Goal: Task Accomplishment & Management: Complete application form

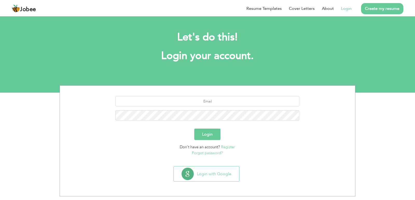
click at [384, 11] on link "Create my resume" at bounding box center [382, 8] width 42 height 11
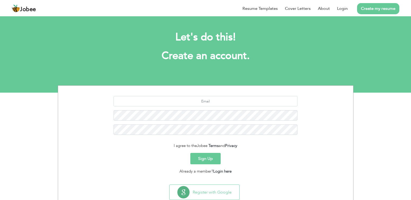
click at [208, 163] on button "Sign Up" at bounding box center [205, 158] width 30 height 11
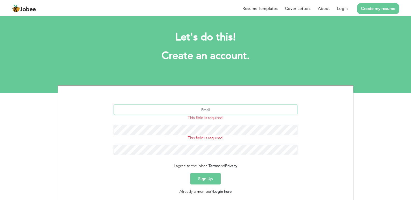
click at [210, 110] on input "text" at bounding box center [206, 110] width 184 height 10
type input "[EMAIL_ADDRESS][DOMAIN_NAME]"
click at [190, 173] on button "Sign Up" at bounding box center [205, 178] width 30 height 11
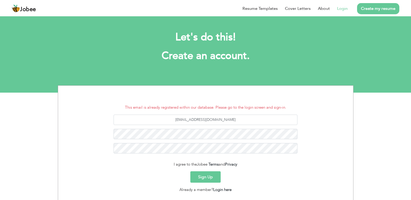
click at [344, 8] on link "Login" at bounding box center [342, 8] width 11 height 6
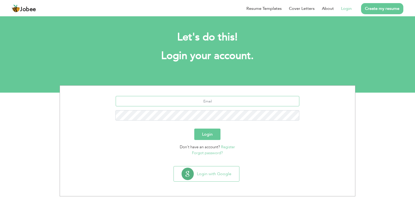
click at [219, 105] on input "text" at bounding box center [208, 101] width 184 height 10
type input "[EMAIL_ADDRESS][DOMAIN_NAME]"
click at [209, 137] on button "Login" at bounding box center [207, 134] width 26 height 11
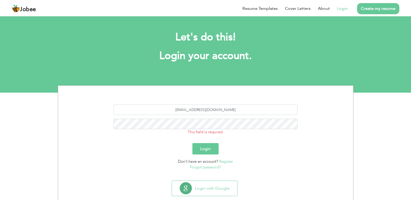
click at [208, 149] on button "Login" at bounding box center [205, 148] width 26 height 11
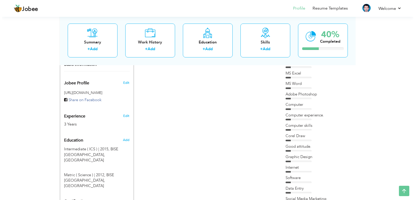
scroll to position [104, 0]
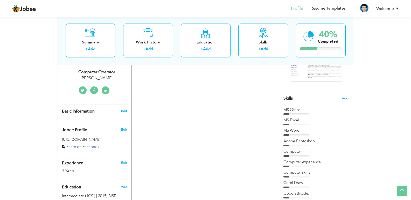
click at [125, 112] on link "Edit" at bounding box center [124, 111] width 6 height 5
type input "Hafiz Muhammad Mudassar"
type input "Rashid"
type input "+923074098836"
select select "number:166"
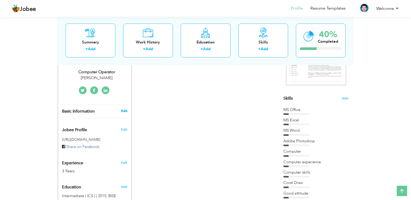
type input "Kasur"
select select "number:5"
type input "Yousaf tannery"
type input "Computer Operator"
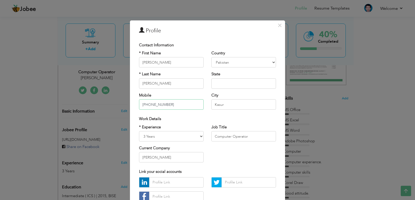
click at [175, 106] on input "+923074098836" at bounding box center [171, 105] width 65 height 10
click at [175, 106] on input "+923204141741" at bounding box center [171, 105] width 65 height 10
type input "+923074098836"
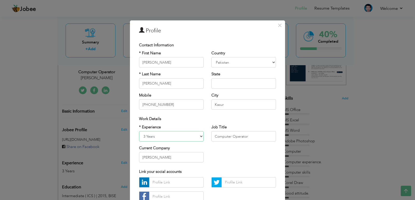
click at [184, 135] on select "Entry Level Less than 1 Year 1 Year 2 Years 3 Years 4 Years 5 Years 6 Years 7 Y…" at bounding box center [171, 136] width 65 height 10
select select "number:12"
click at [139, 131] on select "Entry Level Less than 1 Year 1 Year 2 Years 3 Years 4 Years 5 Years 6 Years 7 Y…" at bounding box center [171, 136] width 65 height 10
click at [220, 133] on input "Computer Operator" at bounding box center [243, 136] width 65 height 10
drag, startPoint x: 256, startPoint y: 138, endPoint x: 212, endPoint y: 141, distance: 44.7
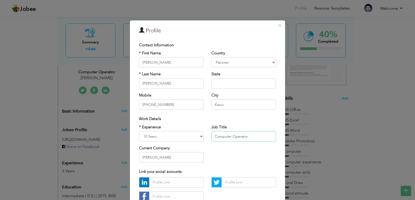
click at [212, 141] on input "Computer Operator" at bounding box center [243, 136] width 65 height 10
paste input "Senior Software Enginee"
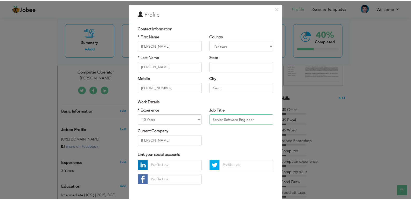
scroll to position [37, 0]
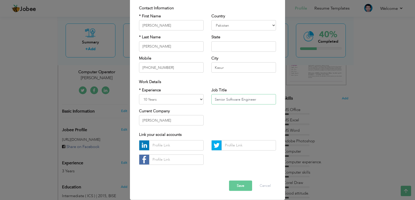
type input "Senior Software Engineer"
click at [182, 121] on input "Yousaf tannery" at bounding box center [171, 120] width 65 height 10
type input "KEYTECH"
click at [237, 188] on button "Save" at bounding box center [240, 186] width 23 height 10
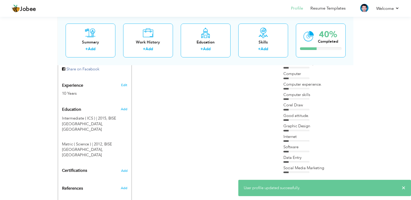
scroll to position [207, 0]
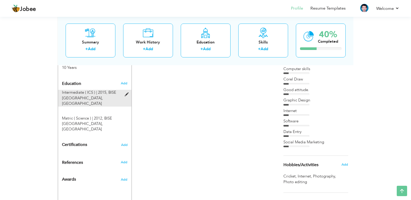
click at [127, 94] on span at bounding box center [128, 95] width 6 height 4
type input "Intermediate ( ICS )"
type input "2015"
type input "BISE [GEOGRAPHIC_DATA]"
radio input "true"
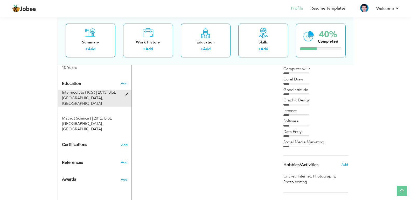
type input "[GEOGRAPHIC_DATA]"
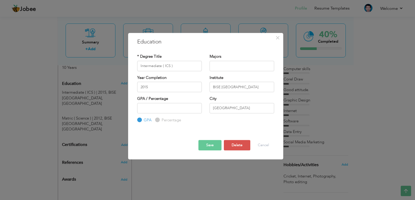
click at [216, 144] on button "Save" at bounding box center [209, 145] width 23 height 10
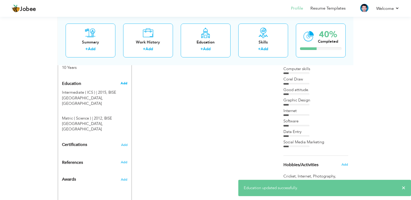
click at [125, 83] on span "Add" at bounding box center [124, 83] width 7 height 5
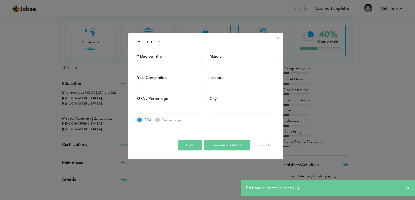
click at [176, 65] on input "text" at bounding box center [169, 66] width 65 height 10
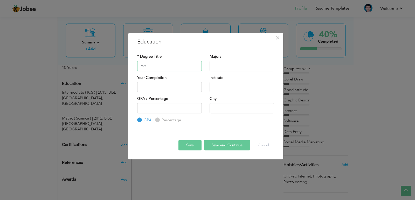
type input "m"
click at [266, 148] on button "Cancel" at bounding box center [264, 145] width 22 height 10
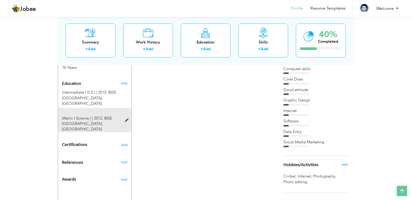
click at [120, 116] on div "Matric ( Science ) | 2012, BISE LAHORE, Lahore" at bounding box center [91, 124] width 67 height 17
type input "Matric ( Science )"
type input "2012"
type input "BISE [GEOGRAPHIC_DATA]"
type input "[GEOGRAPHIC_DATA]"
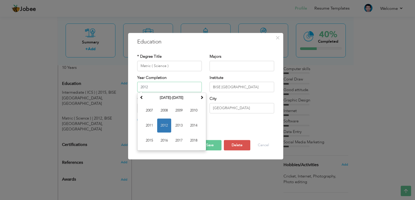
click at [159, 88] on input "2012" at bounding box center [169, 87] width 65 height 10
type input "2"
click at [210, 145] on button "Save" at bounding box center [209, 145] width 23 height 10
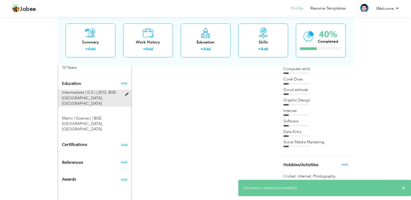
click at [124, 94] on div "Intermediate ( ICS ) | 2015, BISE LAHORE, Lahore" at bounding box center [91, 98] width 67 height 17
type input "Intermediate ( ICS )"
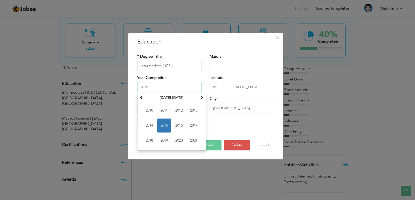
click at [159, 84] on input "2015" at bounding box center [169, 87] width 65 height 10
type input "2"
click at [211, 146] on button "Save" at bounding box center [209, 145] width 23 height 10
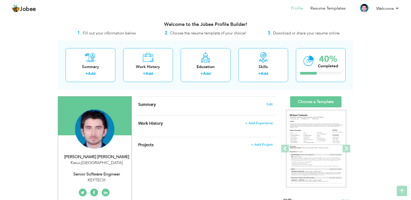
scroll to position [0, 0]
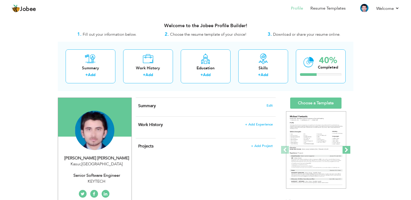
click at [348, 150] on span at bounding box center [347, 150] width 8 height 8
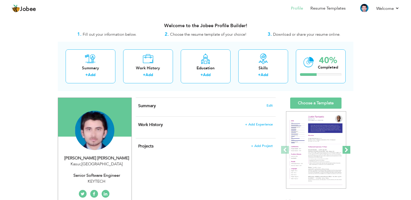
click at [348, 150] on span at bounding box center [347, 150] width 8 height 8
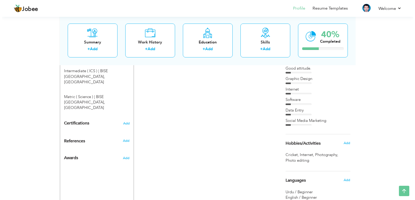
scroll to position [233, 0]
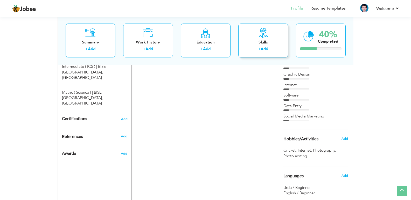
click at [261, 44] on div "Skills" at bounding box center [262, 41] width 41 height 5
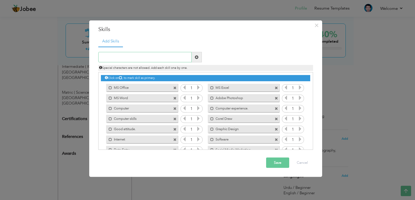
click at [160, 59] on input "text" at bounding box center [144, 57] width 93 height 10
type input ".net"
click at [163, 59] on input "text" at bounding box center [144, 57] width 93 height 10
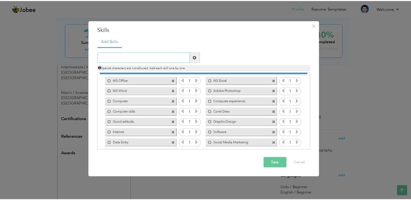
scroll to position [0, 0]
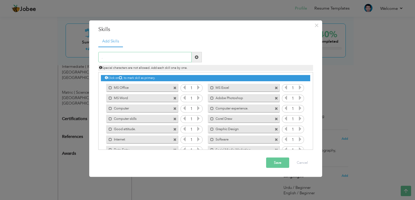
click at [152, 54] on input "." at bounding box center [144, 57] width 93 height 10
type input "net"
click at [306, 168] on button "Cancel" at bounding box center [302, 163] width 22 height 10
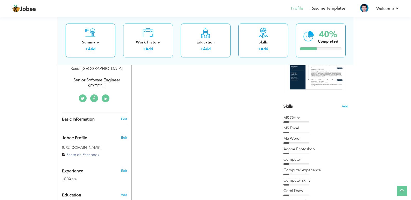
scroll to position [78, 0]
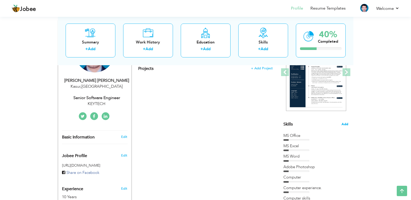
click at [345, 124] on span "Add" at bounding box center [345, 124] width 7 height 5
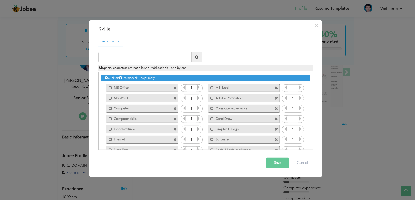
click at [175, 87] on span at bounding box center [174, 87] width 3 height 3
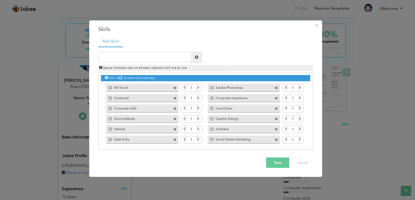
click at [175, 87] on span at bounding box center [174, 87] width 3 height 3
click at [275, 87] on span at bounding box center [276, 87] width 3 height 3
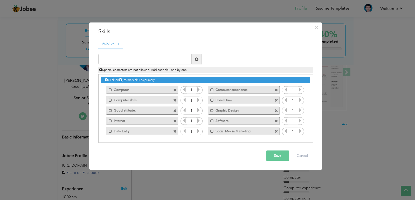
click at [175, 87] on span at bounding box center [175, 88] width 5 height 5
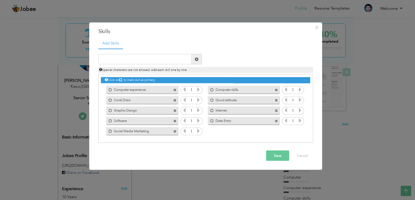
click at [175, 87] on span at bounding box center [175, 88] width 5 height 5
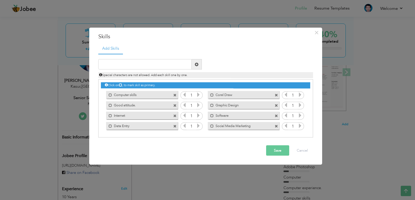
click at [175, 95] on span at bounding box center [174, 95] width 3 height 3
click at [175, 95] on div "Click on , to mark skill as primary. Mark as primary skill. MS Office 1 MS Exce…" at bounding box center [205, 105] width 209 height 51
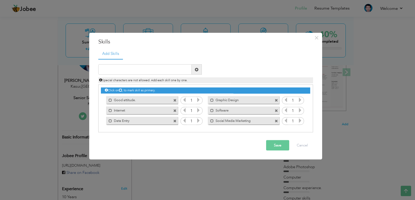
click at [175, 95] on div "Click on , to mark skill as primary. Mark as primary skill. MS Office 1 MS Exce…" at bounding box center [205, 105] width 209 height 41
click at [175, 99] on span at bounding box center [174, 100] width 3 height 3
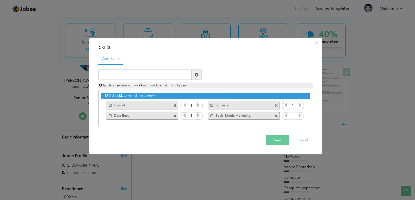
click at [175, 99] on div "Click on , to mark skill as primary. Mark as primary skill. MS Office 1 MS Exce…" at bounding box center [205, 105] width 209 height 31
click at [175, 107] on span at bounding box center [174, 105] width 3 height 3
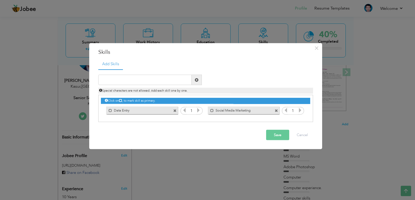
click at [175, 111] on span at bounding box center [174, 110] width 3 height 3
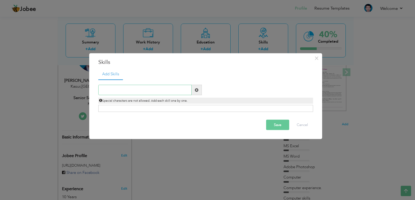
click at [147, 88] on input "text" at bounding box center [144, 90] width 93 height 10
type input ".net"
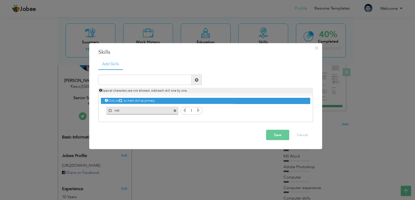
drag, startPoint x: 175, startPoint y: 112, endPoint x: 172, endPoint y: 109, distance: 3.9
click at [175, 112] on span at bounding box center [174, 110] width 3 height 3
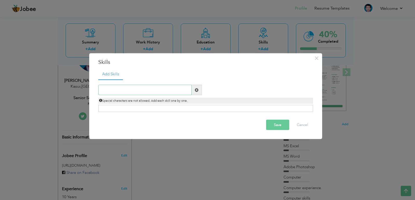
click at [140, 86] on input "text" at bounding box center [144, 90] width 93 height 10
paste input ".Net Core / .NET 6 / .NET 7"
type input ".Net Core / .NET 6 / .NET 7"
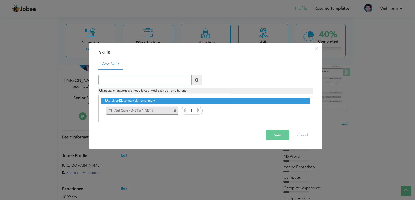
paste input "C#"
type input "C#"
paste input "SQL"
type input "SQL"
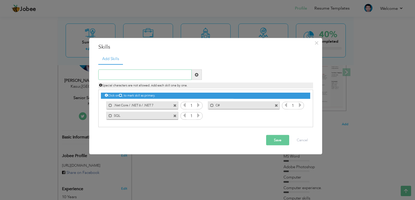
drag, startPoint x: 164, startPoint y: 70, endPoint x: 164, endPoint y: 74, distance: 4.2
click at [164, 71] on input "text" at bounding box center [144, 75] width 93 height 10
paste input "JavaScript"
type input "JavaScript"
click at [170, 78] on input "text" at bounding box center [144, 75] width 93 height 10
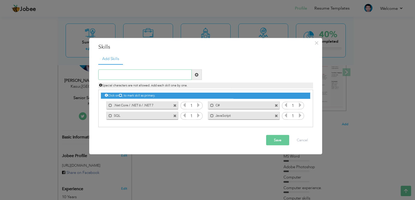
paste input "jQuery"
type input "jQuery"
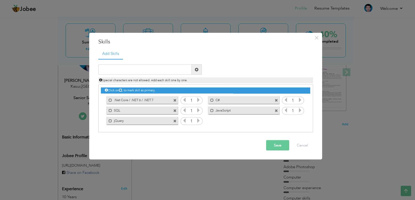
drag, startPoint x: 176, startPoint y: 76, endPoint x: 176, endPoint y: 68, distance: 7.3
click at [176, 76] on div "Special characters are not allowed. Add each skill one by one." at bounding box center [205, 79] width 223 height 9
click at [176, 67] on input "text" at bounding box center [144, 70] width 93 height 10
paste input "Angularjs"
type input "Angularjs"
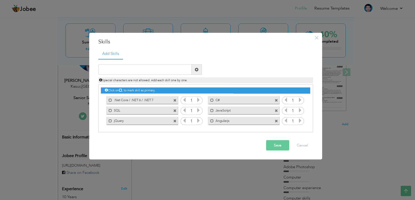
click at [192, 66] on span at bounding box center [197, 70] width 10 height 10
click at [177, 71] on input "text" at bounding box center [144, 70] width 93 height 10
paste input "Angular 19"
type input "Angular 19"
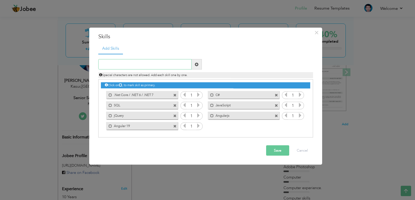
click at [184, 67] on input "text" at bounding box center [144, 64] width 93 height 10
paste input "React Native"
type input "React Native"
click at [168, 63] on input "text" at bounding box center [144, 64] width 93 height 10
paste input "Azure"
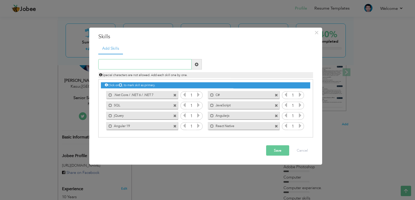
type input "Azure"
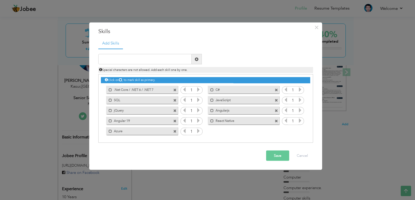
click at [282, 152] on button "Save" at bounding box center [277, 156] width 23 height 10
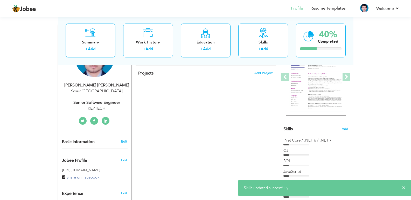
scroll to position [130, 0]
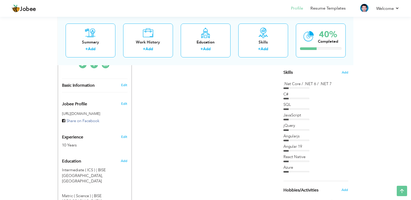
click at [291, 90] on div ".Net Core / .NET 6 / .NET 7 C# SQL" at bounding box center [315, 127] width 65 height 92
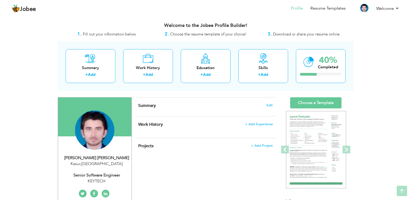
scroll to position [0, 0]
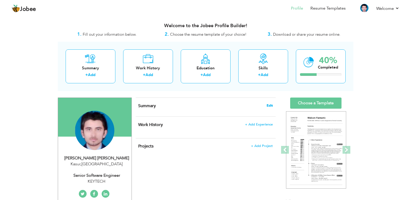
click at [270, 105] on span "Edit" at bounding box center [270, 106] width 6 height 4
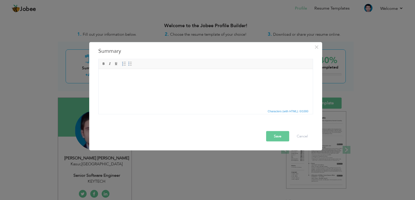
click at [170, 85] on html at bounding box center [205, 77] width 214 height 16
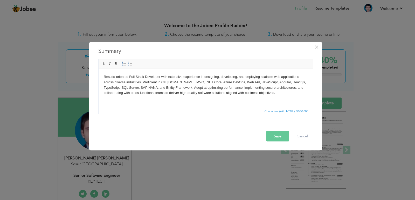
click at [277, 134] on button "Save" at bounding box center [277, 136] width 23 height 10
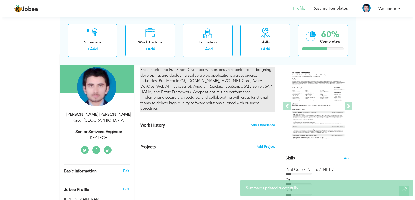
scroll to position [78, 0]
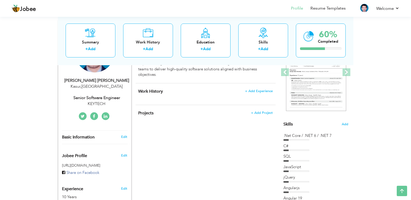
click at [251, 111] on h4 "Projects + Add Project" at bounding box center [205, 113] width 134 height 5
click at [262, 111] on span "+ Add Project" at bounding box center [262, 113] width 22 height 4
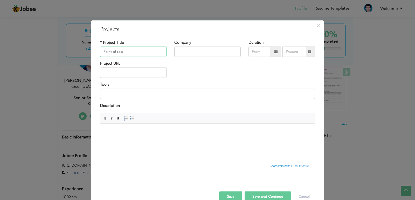
type input "Point of sale"
click at [191, 52] on input "text" at bounding box center [207, 52] width 66 height 10
type input "K"
type input "k"
type input "KEYPOS"
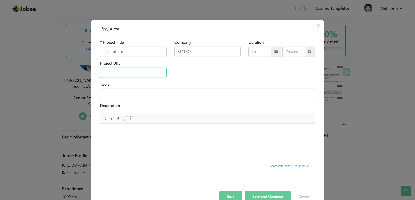
click at [147, 70] on input "text" at bounding box center [133, 73] width 66 height 10
paste input "[URL][DOMAIN_NAME]"
type input "[URL][DOMAIN_NAME]"
click at [255, 195] on button "Save and Continue" at bounding box center [268, 197] width 46 height 10
click at [147, 51] on input "text" at bounding box center [133, 52] width 66 height 10
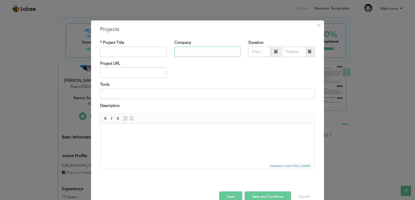
click at [178, 51] on input "text" at bounding box center [207, 52] width 66 height 10
paste input "[URL][DOMAIN_NAME]"
type input "patwaronline"
click at [121, 75] on input "text" at bounding box center [133, 73] width 66 height 10
paste input "[URL][DOMAIN_NAME]"
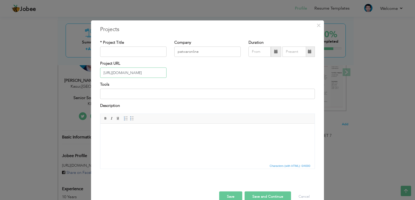
type input "[URL][DOMAIN_NAME]"
click at [121, 55] on input "text" at bounding box center [133, 52] width 66 height 10
type input "Patwar Management System"
click at [266, 197] on button "Save and Continue" at bounding box center [268, 197] width 46 height 10
click at [139, 53] on input "text" at bounding box center [133, 52] width 66 height 10
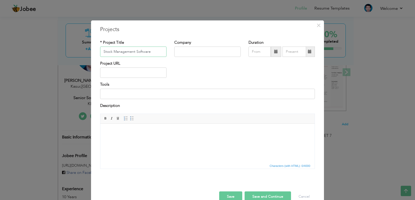
type input "Stock Management Software"
type input "Retalio"
paste input "[URL][DOMAIN_NAME]"
click at [117, 74] on input "[URL][DOMAIN_NAME]" at bounding box center [133, 73] width 66 height 10
type input "[URL][DOMAIN_NAME]"
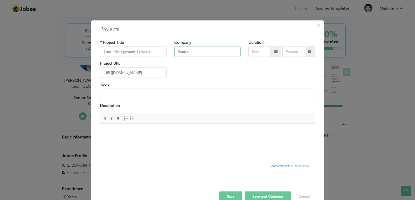
click at [189, 50] on input "Retalio" at bounding box center [207, 52] width 66 height 10
type input "Retailo"
click at [268, 194] on button "Save and Continue" at bounding box center [268, 197] width 46 height 10
click at [121, 53] on input "text" at bounding box center [133, 52] width 66 height 10
type input "M"
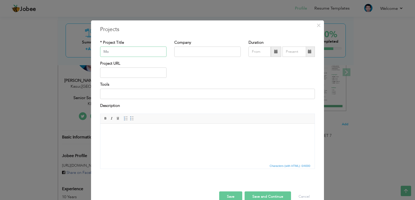
type input "M"
type input "Grocery Delivery Application"
type input "GroceryLand"
paste input "[URL][DOMAIN_NAME]"
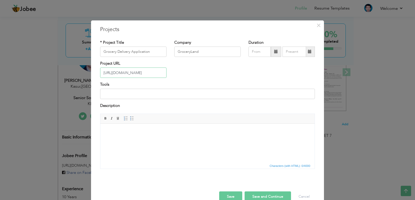
click at [110, 73] on input "[URL][DOMAIN_NAME]" at bounding box center [133, 73] width 66 height 10
type input "[URL][DOMAIN_NAME]"
click at [258, 193] on button "Save and Continue" at bounding box center [268, 197] width 46 height 10
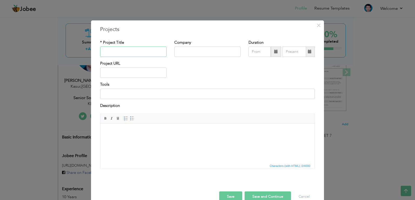
click at [135, 54] on input "text" at bounding box center [133, 52] width 66 height 10
type input "Home Delivery App"
type input "Mr [PERSON_NAME]"
paste input "[URL][DOMAIN_NAME]"
click at [116, 74] on input "[URL][DOMAIN_NAME]" at bounding box center [133, 73] width 66 height 10
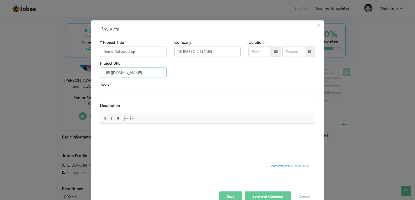
scroll to position [0, 40]
type input "[URL][DOMAIN_NAME]"
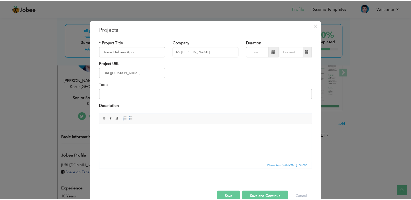
scroll to position [0, 0]
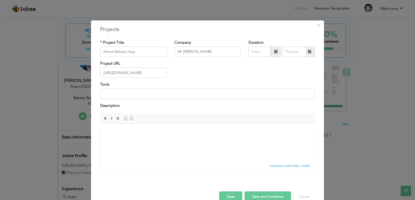
click at [261, 193] on button "Save and Continue" at bounding box center [268, 197] width 46 height 10
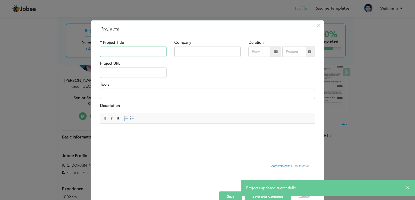
click at [148, 52] on input "text" at bounding box center [133, 52] width 66 height 10
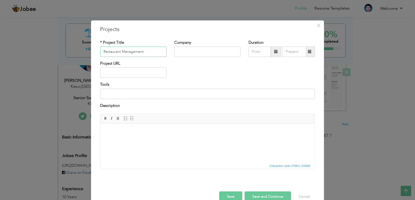
type input "Restaurant Management"
click at [211, 55] on input "s" at bounding box center [207, 52] width 66 height 10
paste input "ale-point."
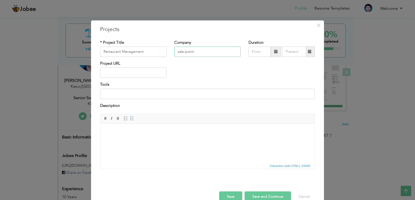
type input "sale-point."
click at [138, 73] on input "text" at bounding box center [133, 73] width 66 height 10
paste input "[URL][DOMAIN_NAME]"
type input "[URL][DOMAIN_NAME]"
click at [257, 196] on button "Save and Continue" at bounding box center [268, 197] width 46 height 10
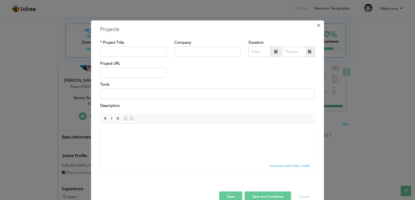
click at [316, 27] on span "×" at bounding box center [318, 24] width 4 height 9
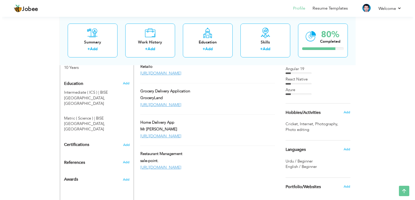
scroll to position [233, 0]
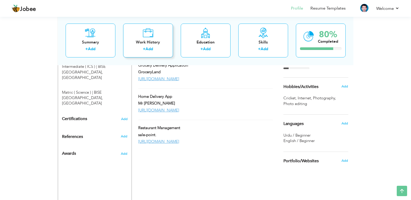
click at [150, 35] on icon at bounding box center [148, 32] width 11 height 10
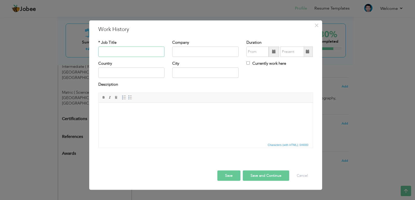
paste input "[URL][DOMAIN_NAME]"
click at [187, 52] on input "text" at bounding box center [205, 52] width 66 height 10
click at [159, 53] on input "[URL][DOMAIN_NAME]" at bounding box center [131, 52] width 66 height 10
click at [126, 52] on input "Frond" at bounding box center [131, 52] width 66 height 10
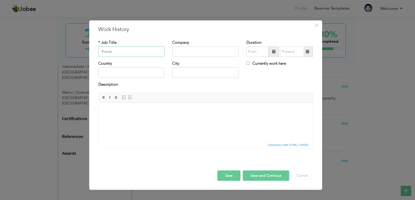
paste input "t-End Developer"
type input "Front-End Developer"
click at [184, 55] on input "text" at bounding box center [205, 52] width 66 height 10
paste input "[URL][DOMAIN_NAME]"
type input "[URL][DOMAIN_NAME]"
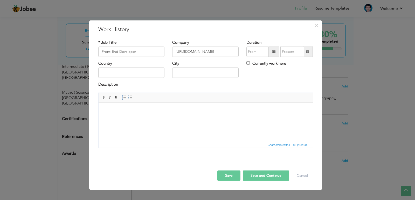
click at [228, 179] on button "Save" at bounding box center [228, 176] width 23 height 10
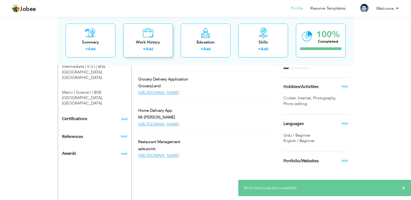
click at [152, 50] on link "Add" at bounding box center [149, 48] width 8 height 5
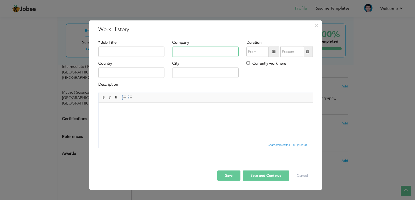
click at [210, 50] on input "text" at bounding box center [205, 52] width 66 height 10
paste input "[URL][DOMAIN_NAME]"
type input "[URL][DOMAIN_NAME]"
click at [140, 49] on input "text" at bounding box center [131, 52] width 66 height 10
paste input ".NET Developer"
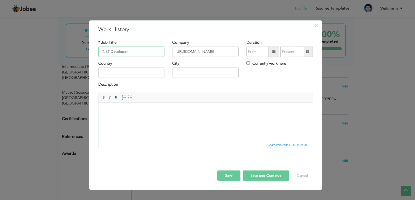
type input ".NET Developer"
click at [228, 176] on button "Save" at bounding box center [228, 176] width 23 height 10
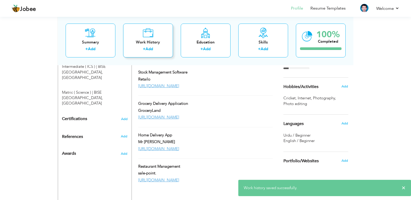
click at [140, 33] on div "Work History + Add" at bounding box center [148, 40] width 50 height 34
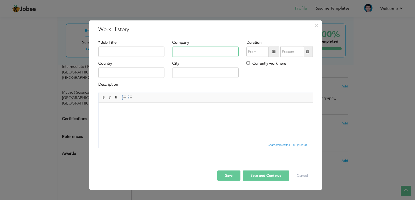
click at [180, 56] on input "text" at bounding box center [205, 52] width 66 height 10
paste input "[URL][DOMAIN_NAME]"
type input "[URL][DOMAIN_NAME]"
click at [150, 55] on input "text" at bounding box center [131, 52] width 66 height 10
paste input "Senior Software Developer / Software Engineer"
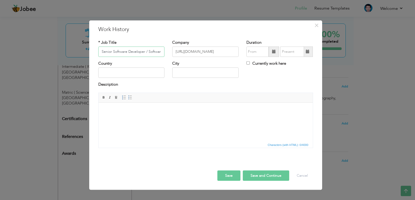
scroll to position [0, 16]
type input "Senior Software Developer / Software Engineer"
click at [280, 183] on div "Save Save and Continue Delete Cancel" at bounding box center [205, 170] width 223 height 29
click at [280, 175] on button "Save and Continue" at bounding box center [266, 176] width 46 height 10
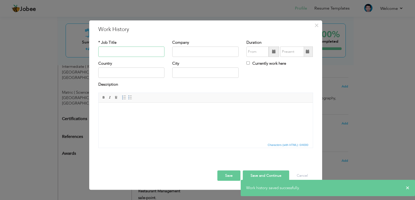
click at [145, 55] on input "text" at bounding box center [131, 52] width 66 height 10
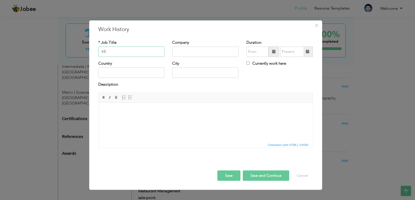
type input "K"
type input "Research and Development"
type input "E"
type input "[DOMAIN_NAME]"
click at [263, 177] on button "Save and Continue" at bounding box center [266, 176] width 46 height 10
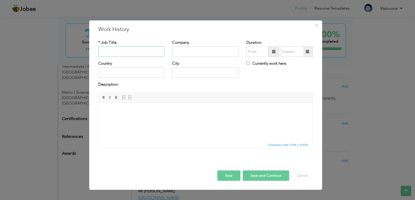
click at [147, 51] on input "text" at bounding box center [131, 52] width 66 height 10
click at [140, 54] on input "SE" at bounding box center [131, 52] width 66 height 10
paste input "enior Software Developer / Software Engineer"
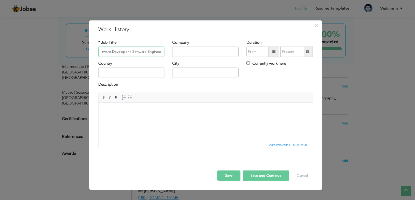
type input "Senior Software Developer / Software Engineer"
click at [190, 52] on input "text" at bounding box center [205, 52] width 66 height 10
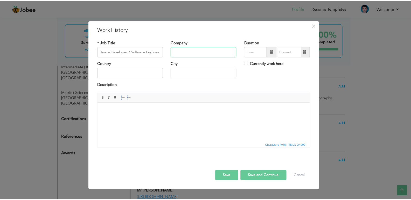
scroll to position [0, 0]
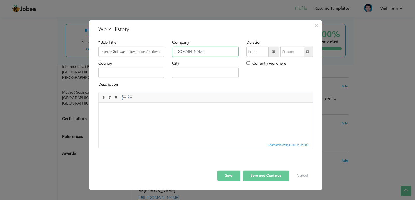
type input "[DOMAIN_NAME]"
click at [237, 178] on button "Save" at bounding box center [228, 176] width 23 height 10
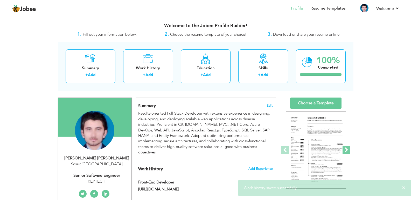
click at [347, 152] on span at bounding box center [347, 150] width 8 height 8
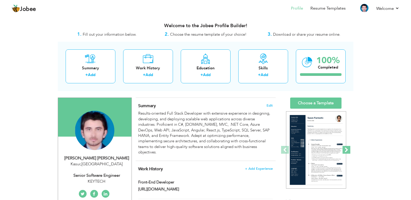
click at [347, 152] on span at bounding box center [347, 150] width 8 height 8
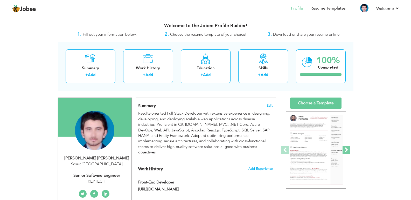
click at [347, 152] on span at bounding box center [347, 150] width 8 height 8
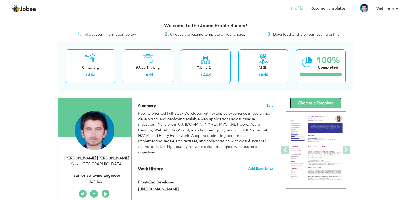
click at [325, 99] on link "Choose a Template" at bounding box center [315, 103] width 51 height 11
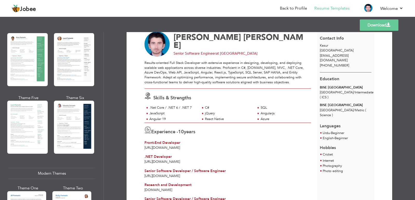
scroll to position [104, 0]
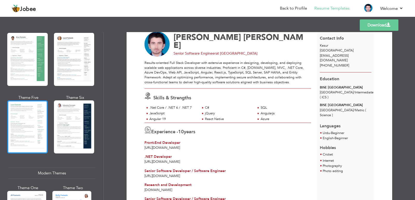
click at [32, 126] on div at bounding box center [27, 127] width 40 height 53
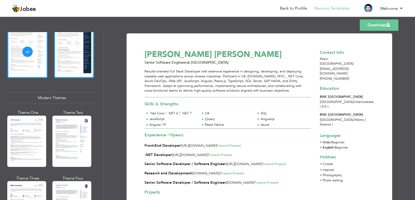
scroll to position [182, 0]
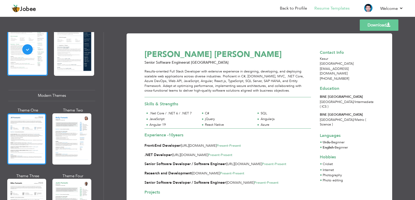
click at [28, 137] on div at bounding box center [26, 139] width 39 height 51
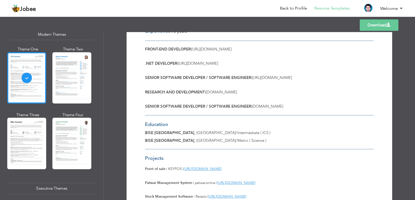
scroll to position [259, 0]
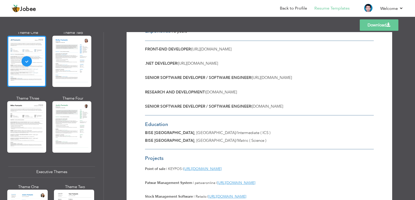
click at [34, 140] on div at bounding box center [26, 126] width 39 height 51
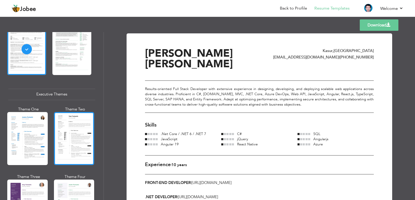
scroll to position [363, 0]
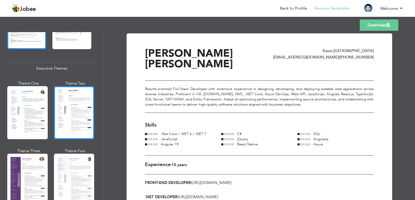
click at [81, 121] on div at bounding box center [74, 112] width 40 height 53
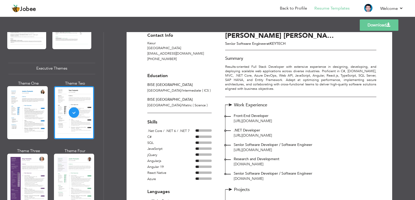
scroll to position [0, 0]
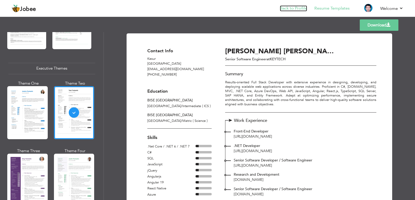
click at [293, 11] on link "Back to Profile" at bounding box center [293, 8] width 27 height 6
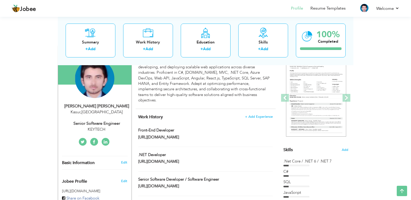
scroll to position [52, 0]
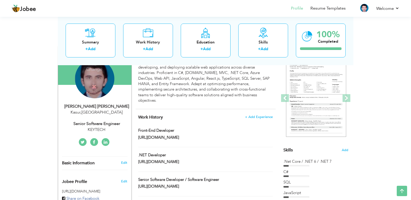
click at [93, 92] on h4 "Remove" at bounding box center [94, 89] width 37 height 11
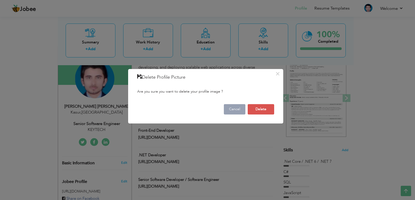
click at [233, 112] on button "Cancel" at bounding box center [235, 109] width 22 height 10
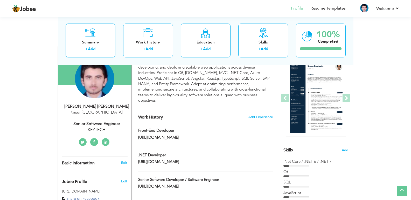
click at [299, 164] on div ".Net Core / .NET 6 / .NET 7" at bounding box center [315, 161] width 65 height 5
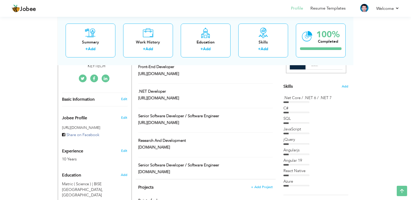
scroll to position [130, 0]
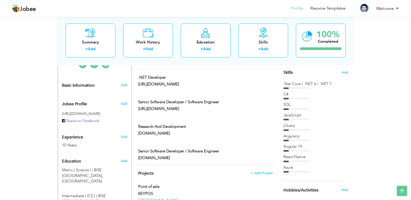
click at [303, 111] on div ".Net Core / .NET 6 / .NET 7 C# SQL" at bounding box center [315, 127] width 65 height 92
click at [350, 73] on div "Choose a Template ‹" at bounding box center [317, 166] width 74 height 397
click at [345, 74] on span "Add" at bounding box center [345, 72] width 7 height 5
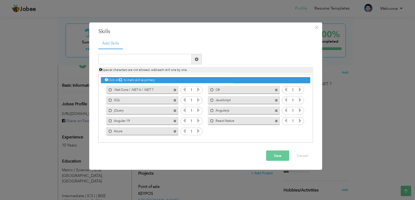
click at [199, 91] on icon at bounding box center [198, 89] width 5 height 5
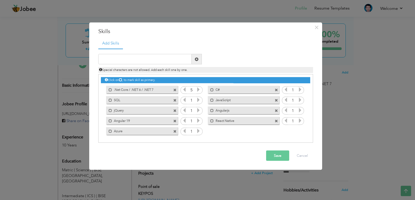
click at [200, 91] on icon at bounding box center [198, 89] width 5 height 5
click at [199, 100] on icon at bounding box center [198, 100] width 5 height 5
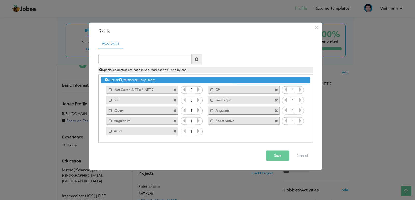
click at [199, 100] on icon at bounding box center [198, 100] width 5 height 5
click at [183, 90] on icon at bounding box center [184, 89] width 5 height 5
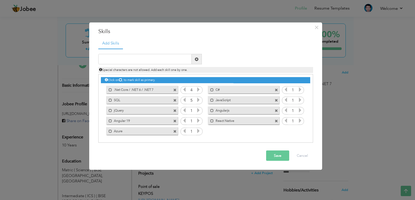
click at [185, 100] on icon at bounding box center [184, 100] width 5 height 5
click at [199, 113] on icon at bounding box center [198, 110] width 5 height 5
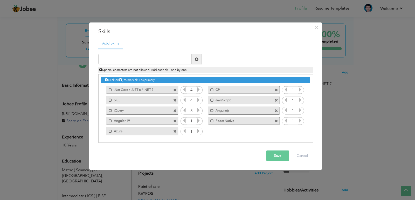
click at [183, 110] on icon at bounding box center [184, 110] width 5 height 5
click at [198, 122] on icon at bounding box center [198, 121] width 5 height 5
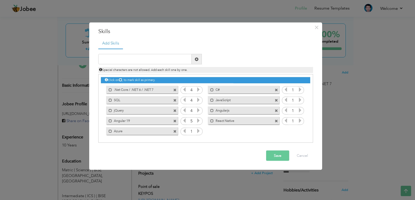
click at [200, 131] on icon at bounding box center [198, 131] width 5 height 5
click at [184, 124] on span at bounding box center [184, 121] width 5 height 7
click at [300, 91] on icon at bounding box center [300, 89] width 5 height 5
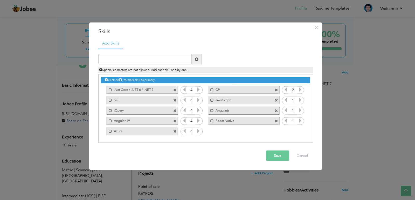
click at [300, 91] on icon at bounding box center [300, 89] width 5 height 5
click at [299, 100] on icon at bounding box center [300, 100] width 5 height 5
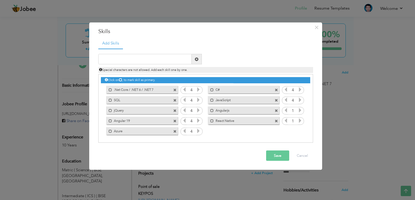
click at [298, 114] on span at bounding box center [300, 111] width 5 height 7
click at [300, 120] on icon at bounding box center [300, 121] width 5 height 5
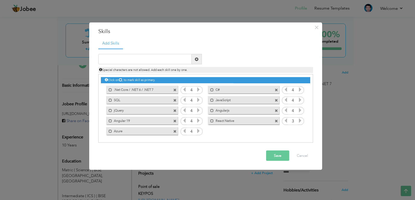
click at [300, 120] on icon at bounding box center [300, 121] width 5 height 5
click at [284, 122] on icon at bounding box center [285, 121] width 5 height 5
click at [284, 156] on button "Save" at bounding box center [277, 156] width 23 height 10
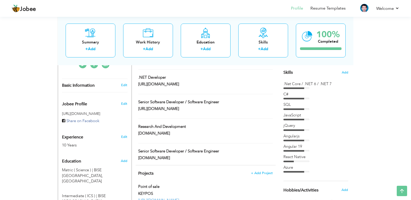
click at [300, 87] on div ".Net Core / .NET 6 / .NET 7" at bounding box center [315, 85] width 65 height 8
click at [348, 71] on div "Choose a Template ‹" at bounding box center [317, 166] width 74 height 397
click at [348, 72] on span "Add" at bounding box center [345, 72] width 7 height 5
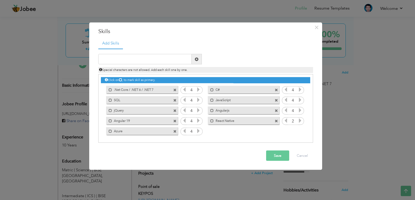
click at [199, 101] on icon at bounding box center [198, 100] width 5 height 5
click at [198, 120] on icon at bounding box center [198, 121] width 5 height 5
click at [298, 111] on icon at bounding box center [300, 110] width 5 height 5
click at [284, 110] on icon at bounding box center [285, 110] width 5 height 5
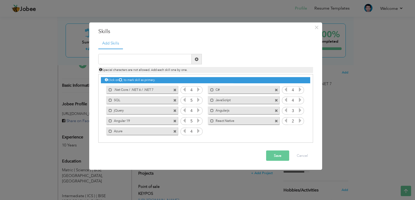
click at [298, 121] on icon at bounding box center [300, 121] width 5 height 5
click at [283, 120] on icon at bounding box center [285, 121] width 5 height 5
drag, startPoint x: 283, startPoint y: 157, endPoint x: 301, endPoint y: 134, distance: 28.9
click at [298, 139] on div "× Skills Add Skills" at bounding box center [205, 96] width 233 height 148
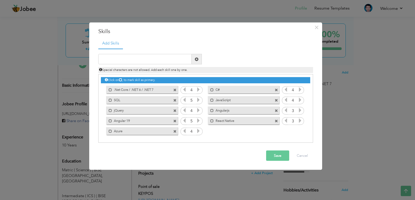
click at [302, 122] on icon at bounding box center [300, 121] width 5 height 5
click at [278, 160] on button "Save" at bounding box center [277, 156] width 23 height 10
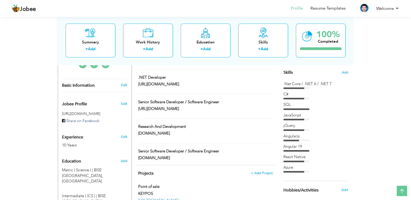
scroll to position [156, 0]
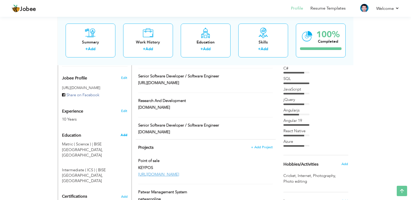
click at [124, 136] on span "Add" at bounding box center [124, 135] width 7 height 5
radio input "true"
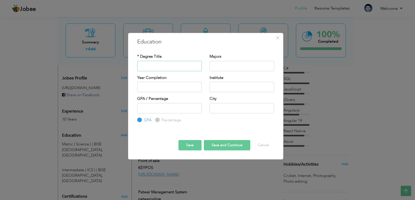
paste input "bachelor"
type input "bachelor"
click at [220, 86] on input "text" at bounding box center [242, 87] width 65 height 10
type input "s"
type input "Superior Uni"
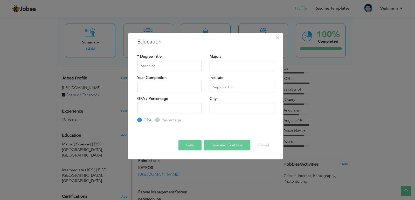
click at [187, 144] on button "Save" at bounding box center [189, 145] width 23 height 10
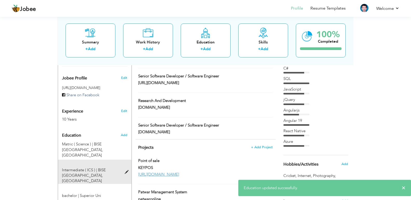
scroll to position [182, 0]
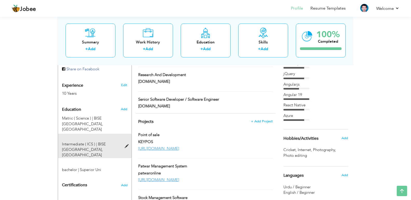
click at [128, 145] on span at bounding box center [128, 147] width 6 height 4
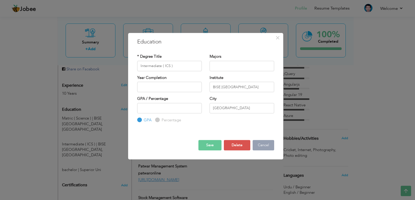
click at [257, 150] on button "Cancel" at bounding box center [264, 145] width 22 height 10
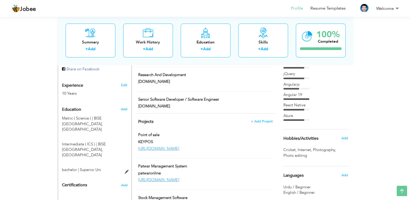
scroll to position [207, 0]
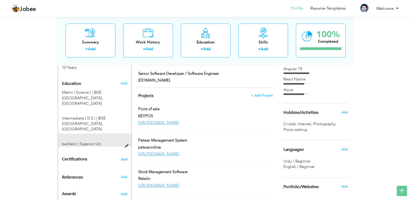
click at [127, 144] on span at bounding box center [128, 146] width 6 height 4
type input "bachelor"
type input "Superior Uni"
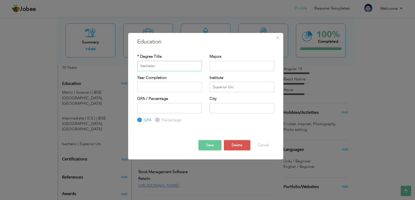
drag, startPoint x: 143, startPoint y: 67, endPoint x: 138, endPoint y: 67, distance: 4.7
click at [138, 67] on input "bachelor" at bounding box center [169, 66] width 65 height 10
type input "Bachelor"
click at [204, 147] on button "Save" at bounding box center [209, 145] width 23 height 10
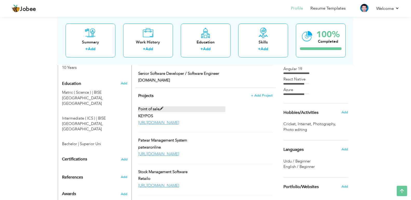
click at [160, 107] on span at bounding box center [161, 109] width 4 height 4
type input "Point of sale"
type input "KEYPOS"
type input "[URL][DOMAIN_NAME]"
